Goal: Transaction & Acquisition: Download file/media

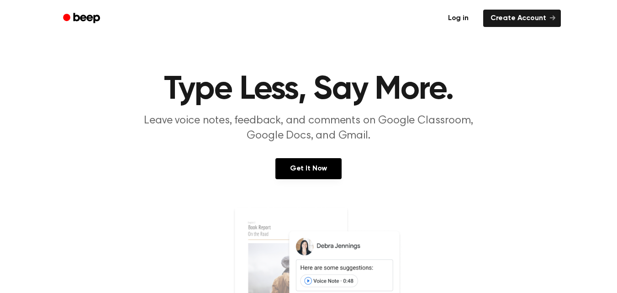
click at [457, 23] on link "Log in" at bounding box center [458, 18] width 39 height 21
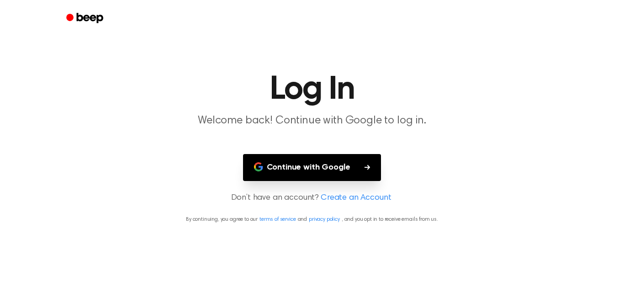
click at [353, 165] on button "Continue with Google" at bounding box center [312, 167] width 138 height 27
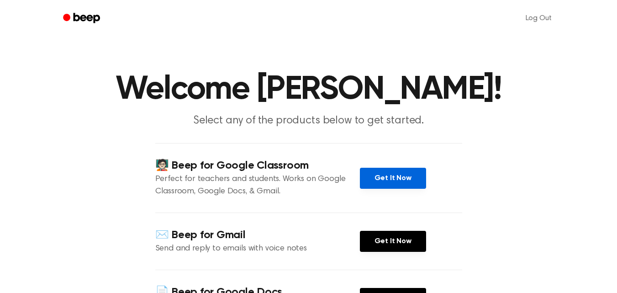
click at [405, 177] on link "Get It Now" at bounding box center [393, 178] width 66 height 21
